Goal: Task Accomplishment & Management: Manage account settings

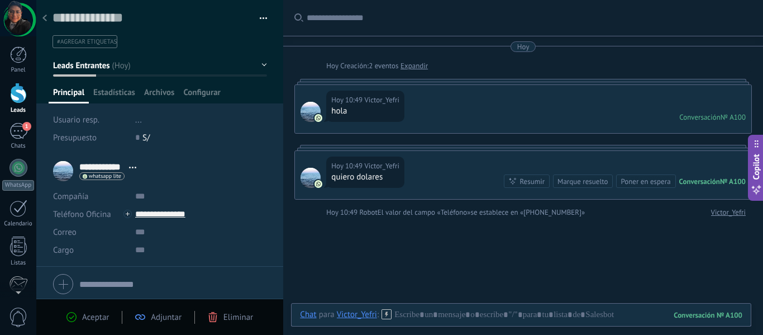
scroll to position [17, 0]
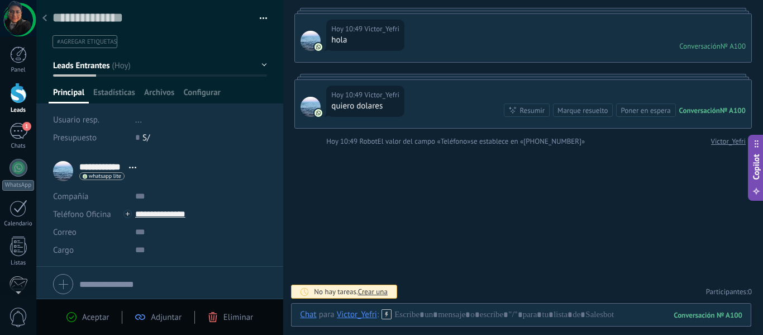
click at [358, 245] on div "Buscar Carga más [DATE] [DATE] Creación: 2 eventos Expandir [DATE] 10:49 Victor…" at bounding box center [523, 132] width 480 height 406
click at [16, 125] on div "1" at bounding box center [19, 131] width 18 height 16
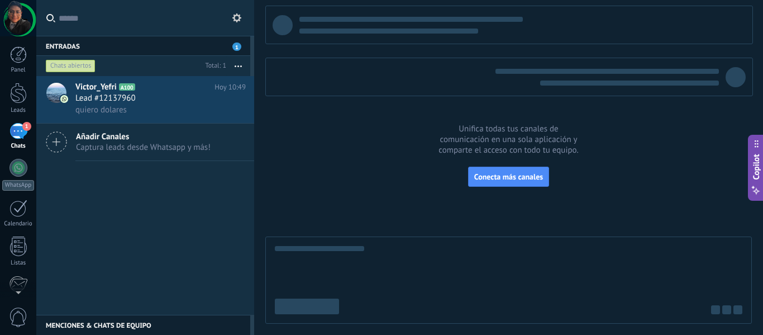
click at [359, 127] on div at bounding box center [508, 165] width 487 height 318
click at [207, 96] on div "Lead #12137960" at bounding box center [160, 98] width 170 height 11
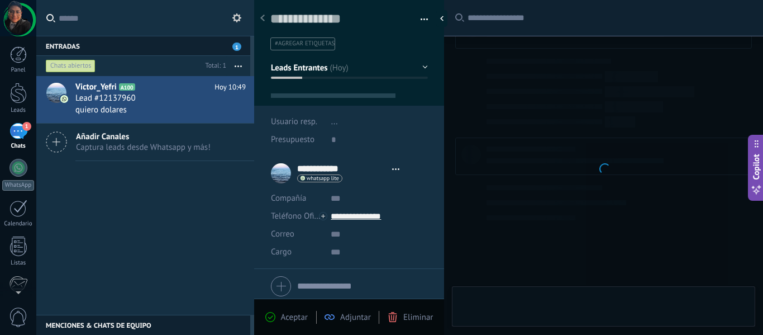
type textarea "**********"
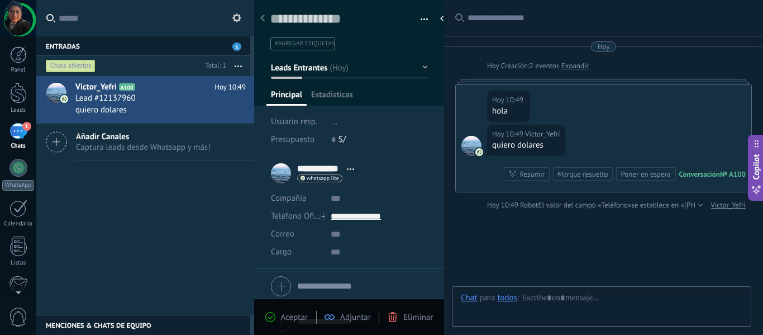
scroll to position [17, 0]
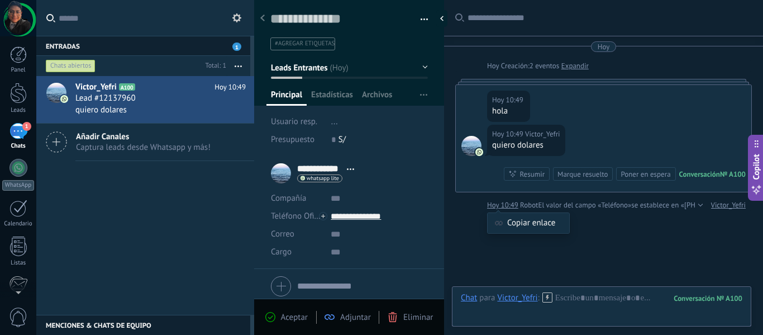
click at [495, 205] on div "Copiar enlace" at bounding box center [528, 218] width 83 height 44
click at [476, 224] on div "Buscar Carga más [DATE] [DATE] Creación: 2 eventos Expandir [DATE] 10:49 [PERSO…" at bounding box center [603, 199] width 319 height 398
click at [157, 225] on div "Victor_Yefri A100 [DATE] 10:49 Lead #12137960 quiero dolares Añadir Canales Cap…" at bounding box center [145, 195] width 218 height 239
click at [300, 47] on span "#agregar etiquetas" at bounding box center [305, 44] width 60 height 8
click at [300, 45] on input "text" at bounding box center [348, 44] width 150 height 12
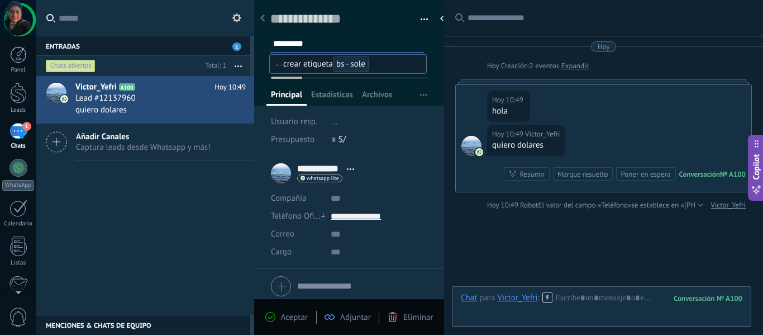
type input "**********"
click at [563, 227] on div "Buscar Carga más [DATE] [DATE] Creación: 2 eventos Expandir [DATE] 10:49 [PERSO…" at bounding box center [603, 199] width 319 height 398
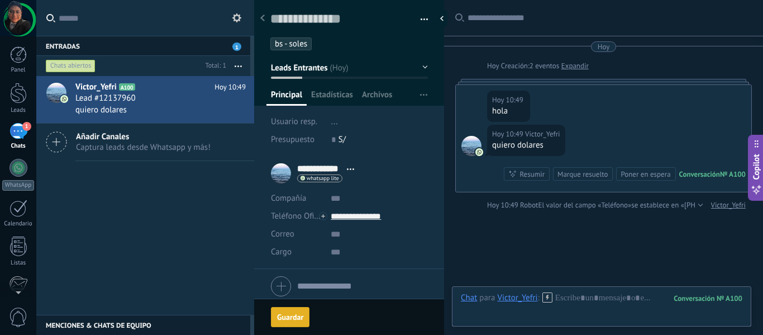
click at [295, 44] on span "bs - soles" at bounding box center [291, 44] width 32 height 11
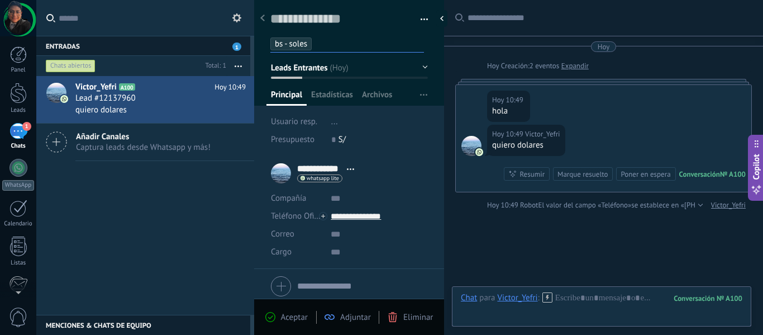
click at [307, 41] on span "bs - soles" at bounding box center [291, 44] width 32 height 11
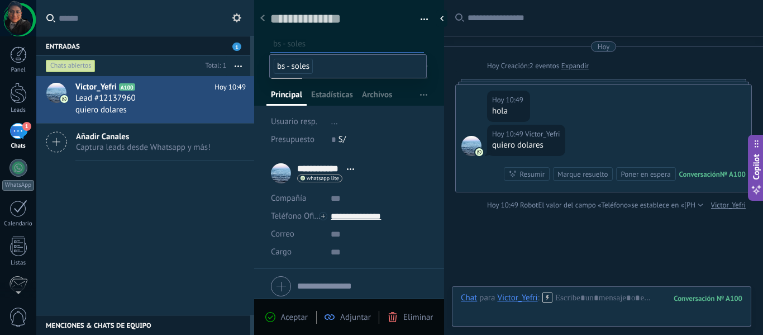
click at [311, 44] on input "text" at bounding box center [348, 44] width 150 height 12
click at [295, 70] on span "bs - soles" at bounding box center [293, 66] width 39 height 15
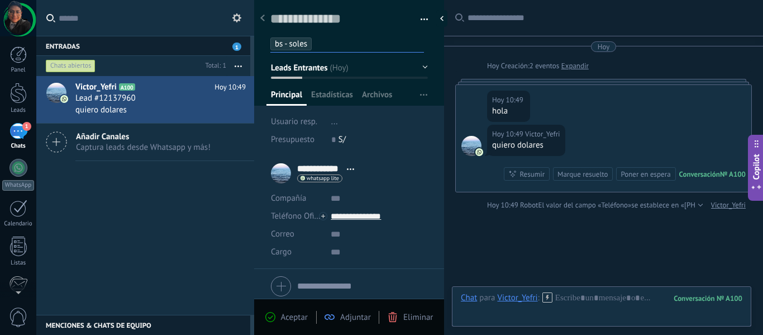
click at [325, 42] on input "text" at bounding box center [370, 44] width 107 height 12
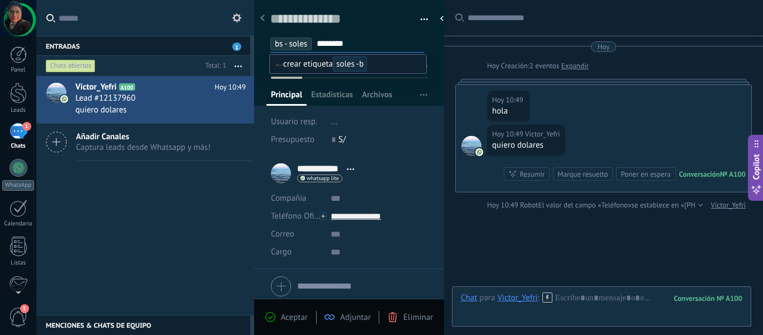
type input "*********"
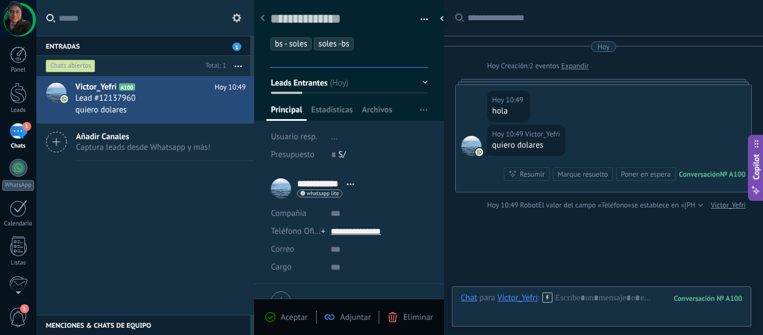
click at [325, 42] on span "soles -bs" at bounding box center [334, 44] width 31 height 11
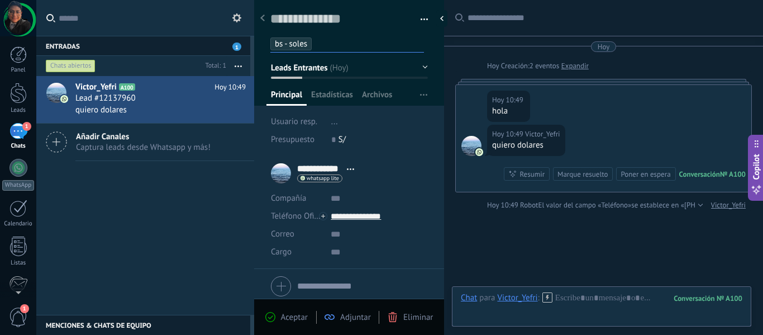
click at [294, 42] on span "bs - soles" at bounding box center [291, 44] width 32 height 11
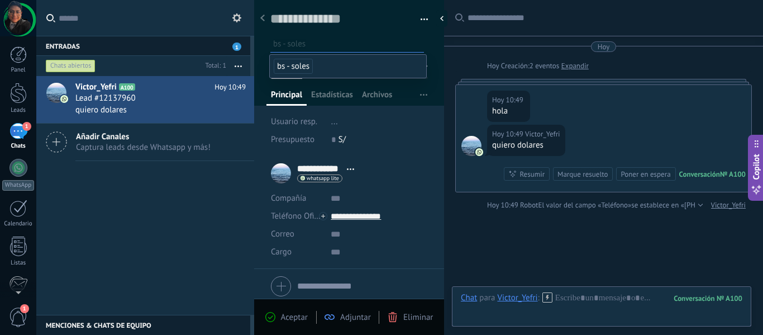
click at [328, 50] on ul "bs - soles" at bounding box center [347, 43] width 156 height 15
click at [309, 38] on input "text" at bounding box center [348, 44] width 150 height 12
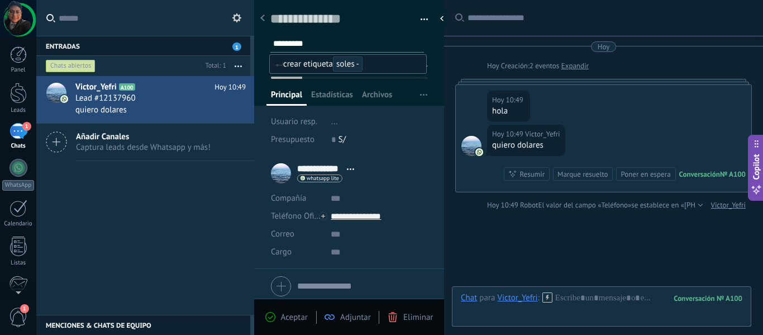
type input "**********"
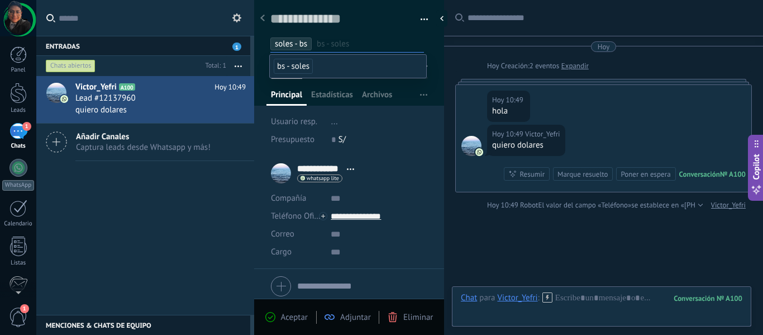
click at [324, 38] on input "text" at bounding box center [370, 44] width 107 height 12
click at [299, 61] on span "bs - soles" at bounding box center [293, 66] width 39 height 15
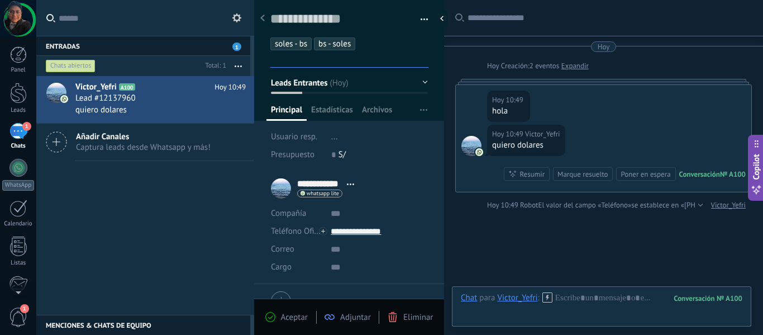
click at [331, 46] on span "bs - soles" at bounding box center [335, 44] width 32 height 11
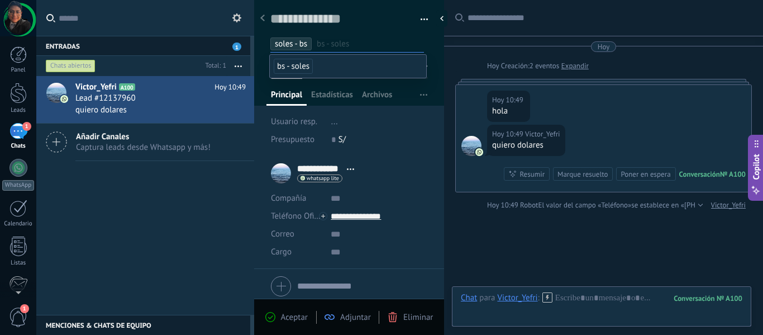
click at [339, 36] on ul "soles - bs bs - soles" at bounding box center [347, 43] width 156 height 15
click at [340, 44] on input "text" at bounding box center [370, 44] width 107 height 12
click at [470, 175] on div "[DATE] 10:49 Victor_Yefri quiero dolares Conversación № A100 Conversación № A10…" at bounding box center [604, 158] width 296 height 67
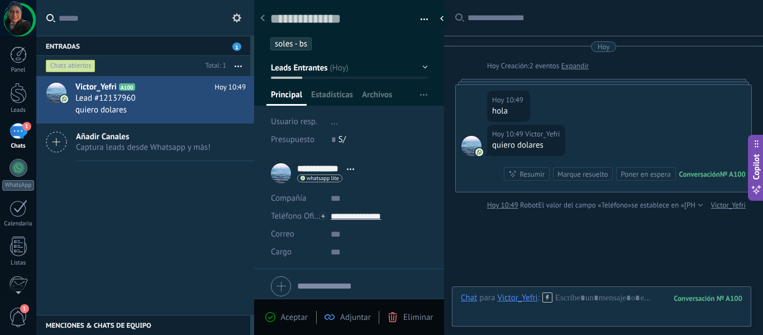
click at [525, 220] on div "Buscar Carga más [DATE] [DATE] Creación: 2 eventos Expandir [DATE] 10:49 [PERSO…" at bounding box center [603, 199] width 319 height 398
drag, startPoint x: 321, startPoint y: 16, endPoint x: 321, endPoint y: 35, distance: 18.4
click at [321, 18] on textarea at bounding box center [341, 19] width 142 height 17
click at [324, 44] on ul "soles - bs" at bounding box center [347, 43] width 156 height 15
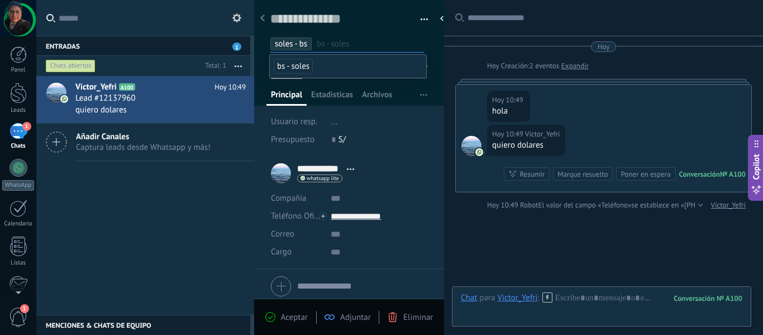
click at [531, 223] on div "Buscar Carga más [DATE] [DATE] Creación: 2 eventos Expandir [DATE] 10:49 [PERSO…" at bounding box center [603, 199] width 319 height 398
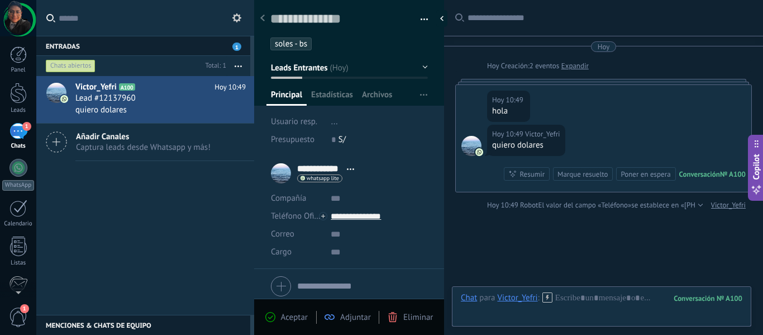
click at [532, 223] on div "Buscar Carga más [DATE] [DATE] Creación: 2 eventos Expandir [DATE] 10:49 [PERSO…" at bounding box center [603, 199] width 319 height 398
click at [343, 45] on ul "soles - bs" at bounding box center [347, 43] width 156 height 15
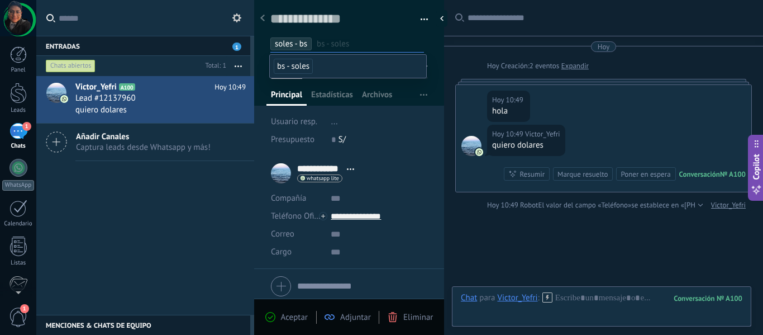
click at [554, 241] on div "Buscar Carga más [DATE] [DATE] Creación: 2 eventos Expandir [DATE] 10:49 [PERSO…" at bounding box center [603, 199] width 319 height 398
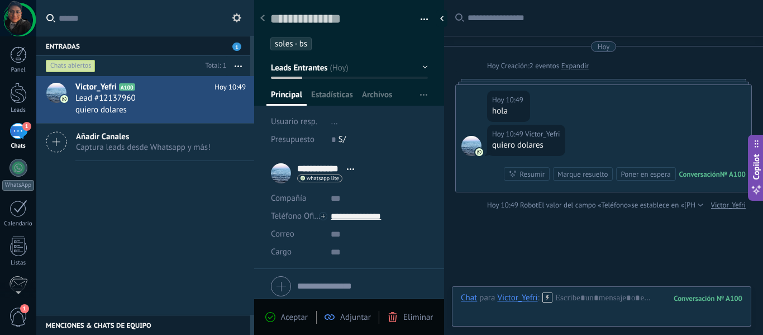
click at [349, 50] on ul "soles - bs" at bounding box center [347, 43] width 156 height 15
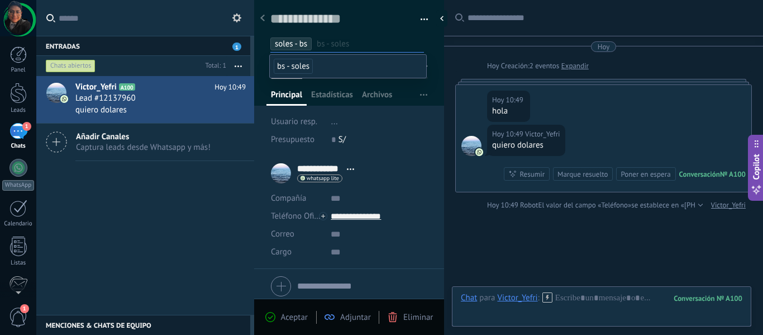
click at [349, 48] on input "text" at bounding box center [370, 44] width 107 height 12
click at [512, 259] on div "Buscar Carga más [DATE] [DATE] Creación: 2 eventos Expandir [DATE] 10:49 [PERSO…" at bounding box center [603, 199] width 319 height 398
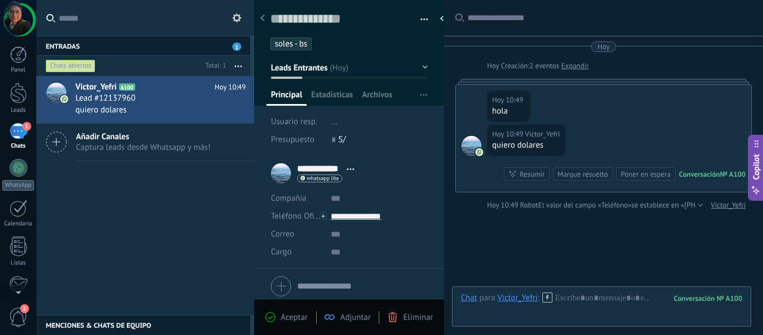
click at [182, 173] on div "Victor_Yefri A100 [DATE] 10:49 Lead #12137960 quiero dolares Añadir Canales Cap…" at bounding box center [145, 195] width 218 height 239
click at [317, 46] on ul "soles - bs" at bounding box center [347, 43] width 156 height 15
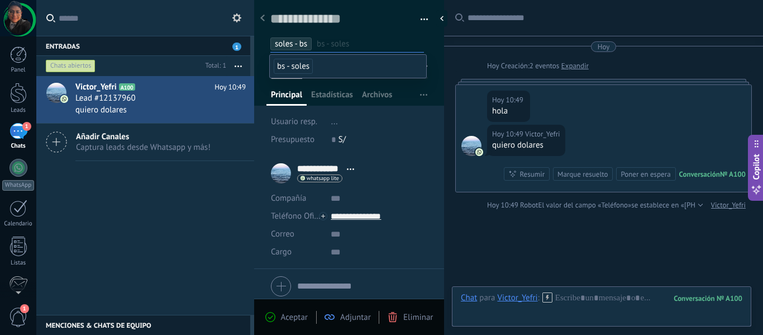
click at [297, 43] on span "soles - bs" at bounding box center [291, 44] width 32 height 11
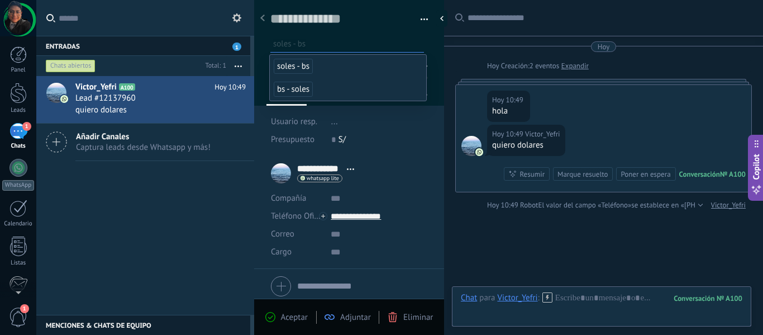
click at [425, 18] on div "Guardar y crear Imprimir Administrar etiquetas Exportar a excel" at bounding box center [349, 22] width 191 height 58
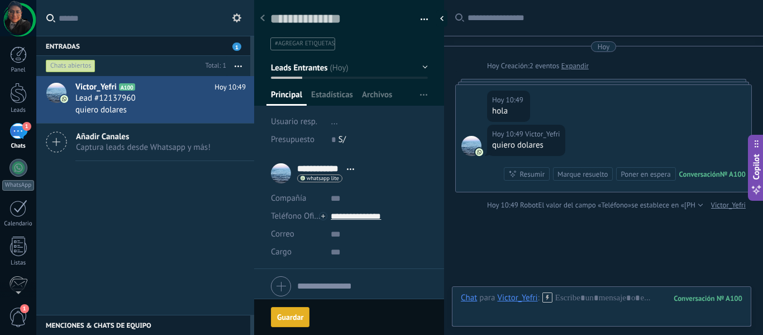
click at [421, 20] on span "button" at bounding box center [425, 21] width 8 height 2
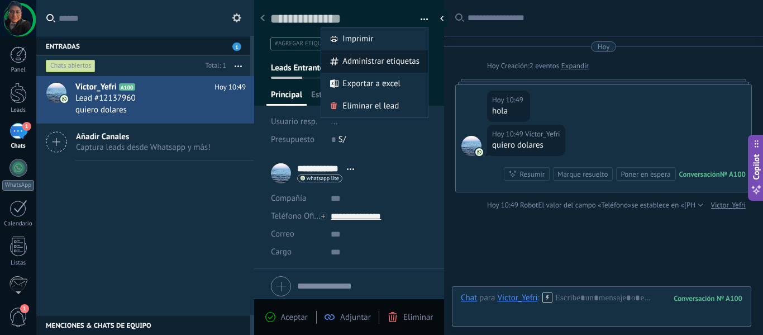
click at [391, 64] on span "Administrar etiquetas" at bounding box center [381, 61] width 77 height 22
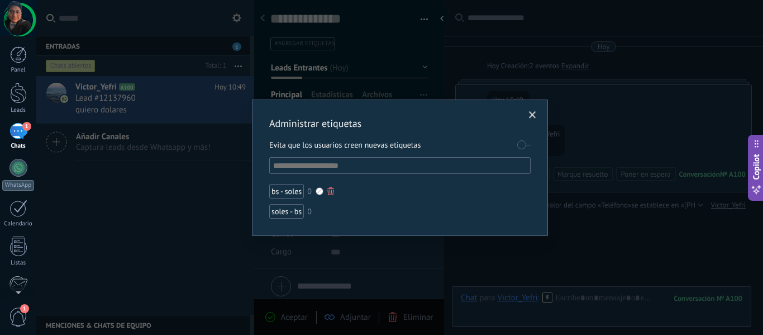
click at [332, 190] on div at bounding box center [330, 191] width 7 height 8
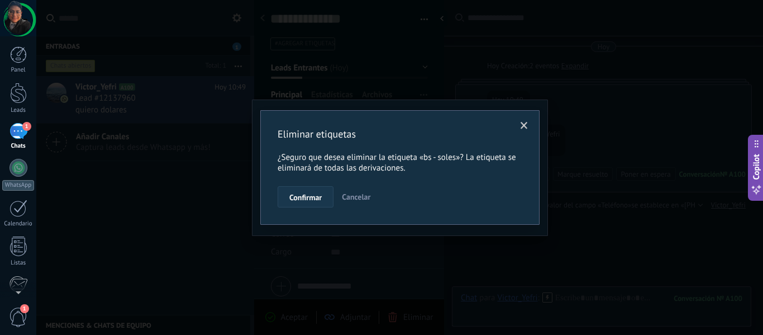
click at [322, 194] on button "Confirmar" at bounding box center [306, 196] width 56 height 21
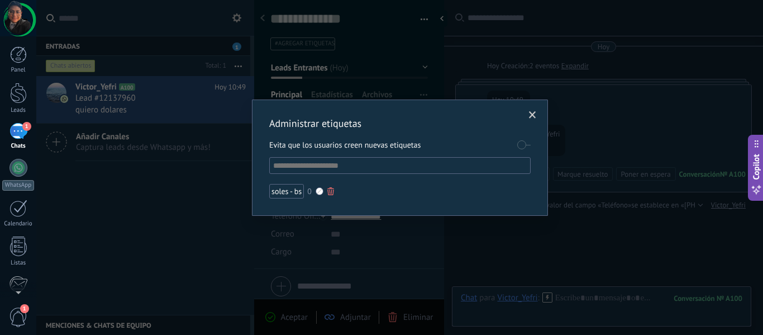
click at [327, 192] on div at bounding box center [330, 191] width 7 height 8
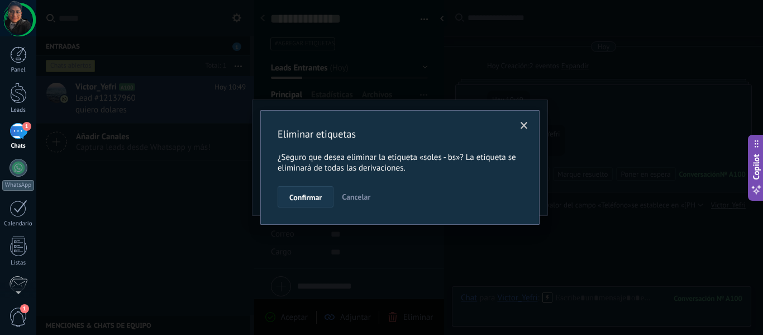
click at [325, 194] on button "Confirmar" at bounding box center [306, 196] width 56 height 21
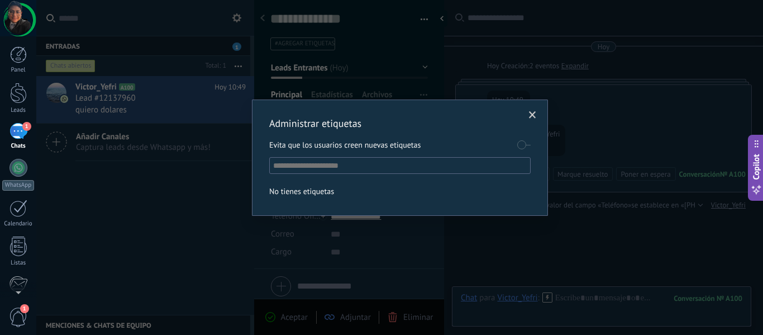
click at [538, 113] on span at bounding box center [533, 115] width 18 height 19
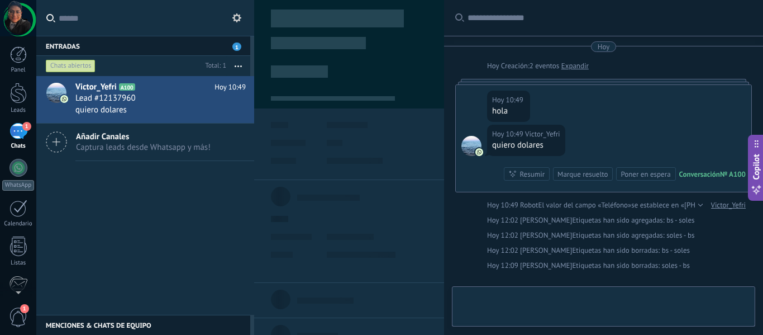
type textarea "**********"
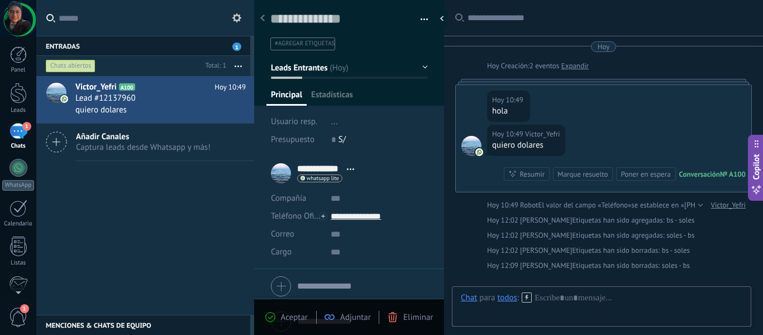
click at [305, 48] on li "#agregar etiquetas" at bounding box center [302, 43] width 65 height 13
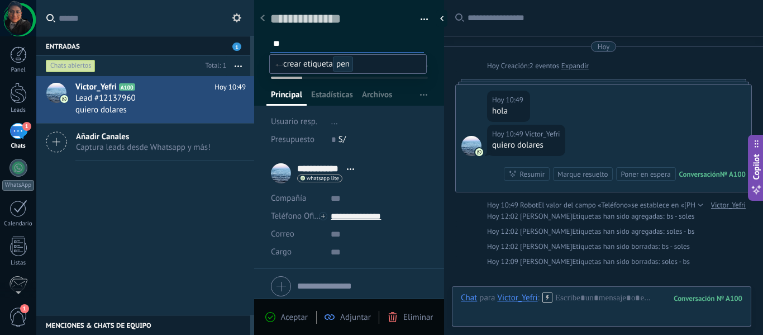
type input "*"
type input "********"
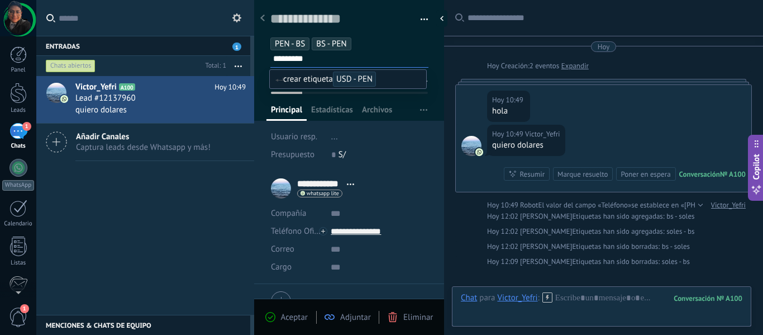
type input "*********"
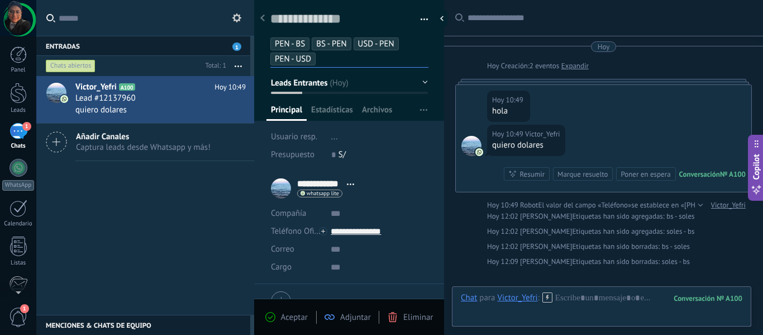
click at [334, 58] on input "text" at bounding box center [374, 59] width 107 height 12
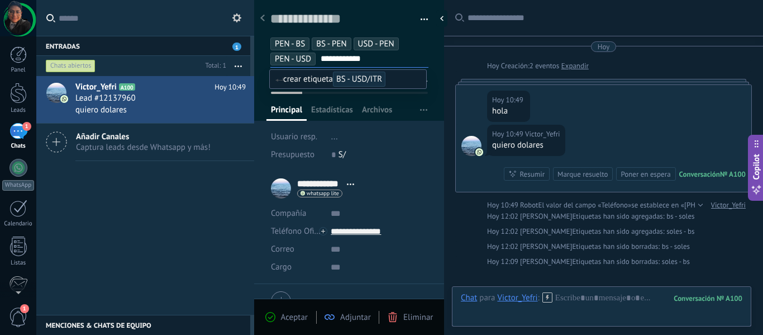
type input "**********"
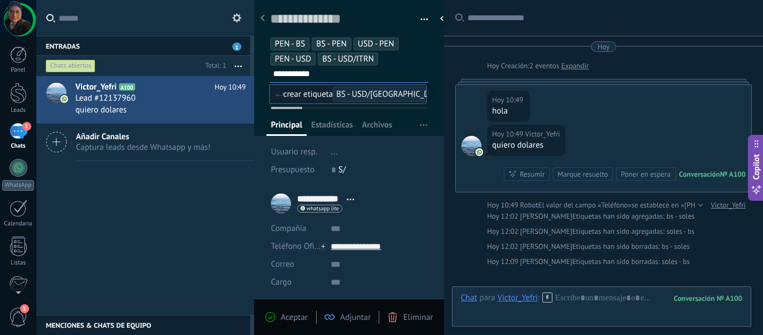
type input "**********"
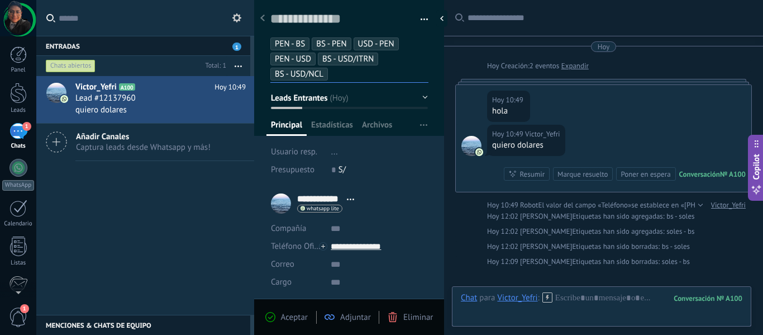
click at [230, 217] on div "Victor_Yefri A100 [DATE] 10:49 Lead #12137960 quiero dolares Añadir Canales Cap…" at bounding box center [145, 195] width 218 height 239
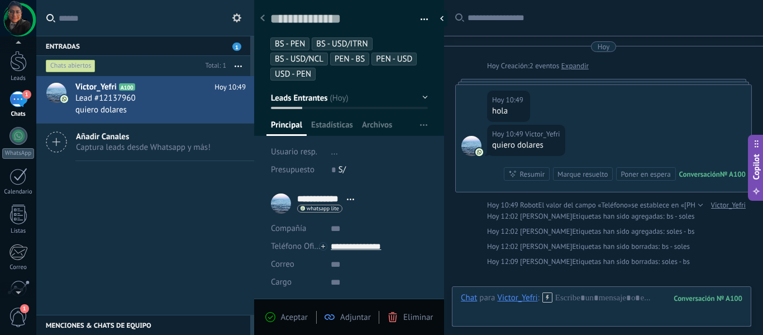
scroll to position [0, 0]
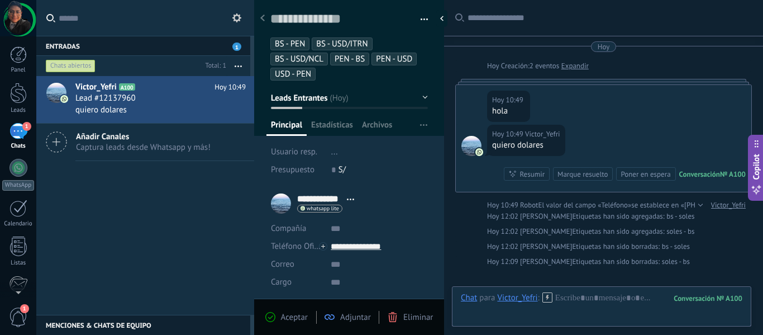
click at [476, 45] on div "Hoy" at bounding box center [603, 46] width 297 height 11
click at [109, 23] on input "text" at bounding box center [152, 18] width 187 height 36
type input "*"
